Goal: Task Accomplishment & Management: Manage account settings

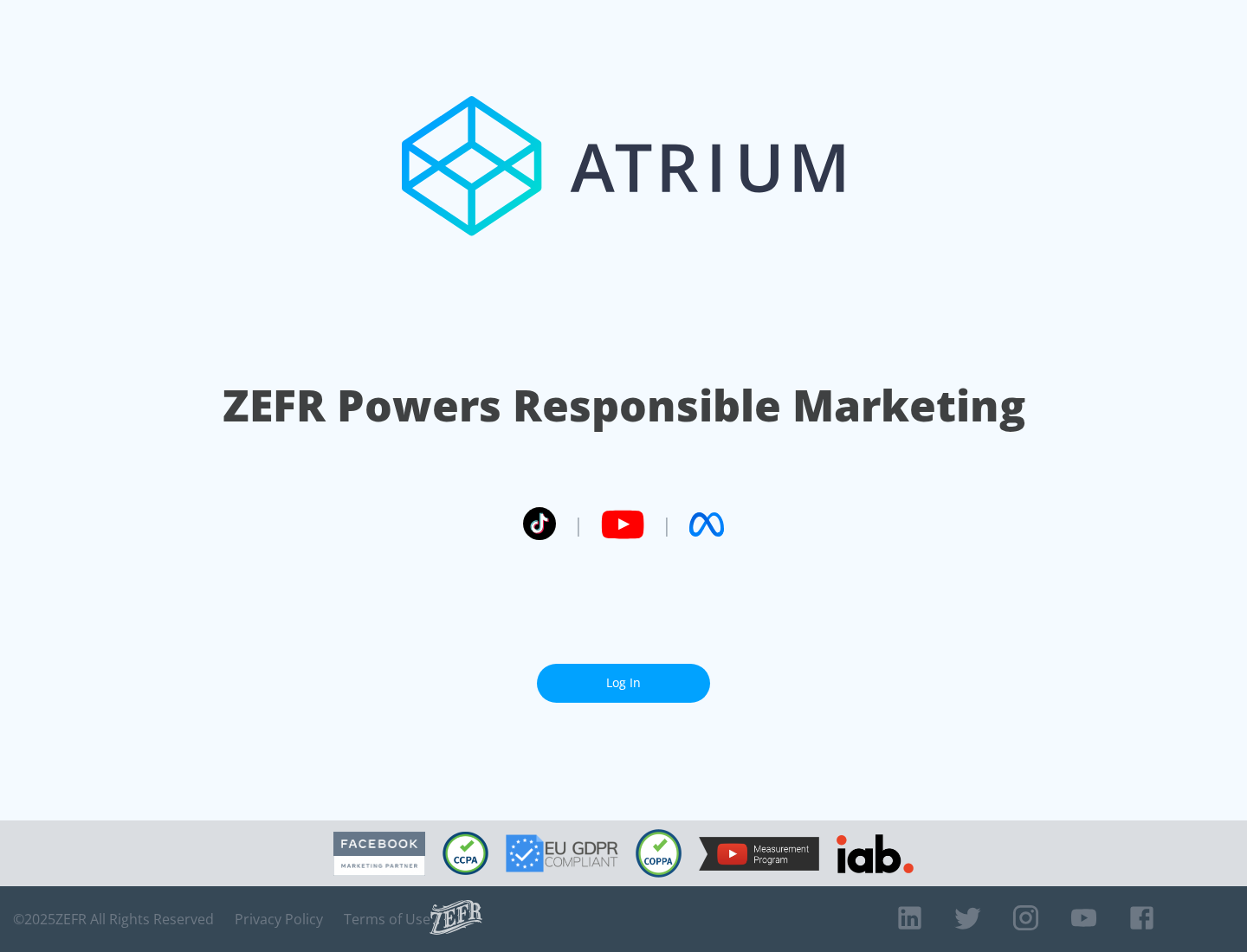
click at [623, 683] on link "Log In" at bounding box center [623, 682] width 174 height 39
